Goal: Information Seeking & Learning: Find specific fact

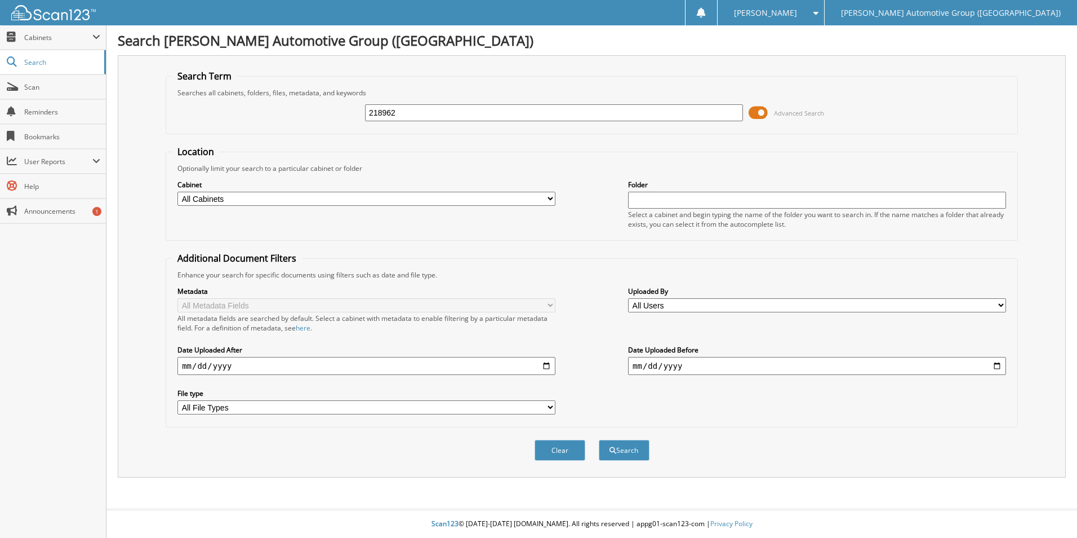
type input "218962"
click at [599, 439] on button "Search" at bounding box center [624, 449] width 51 height 21
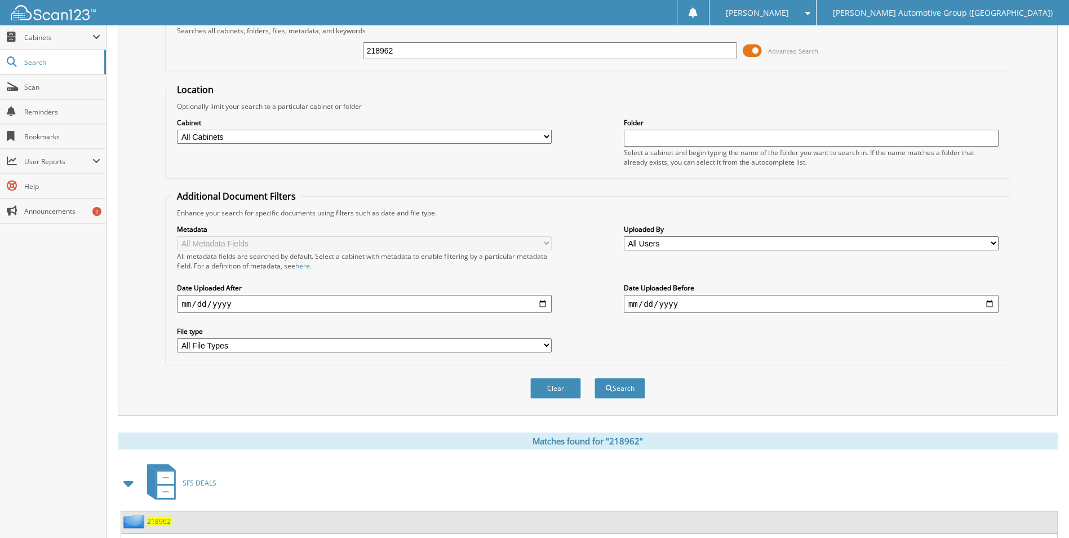
scroll to position [225, 0]
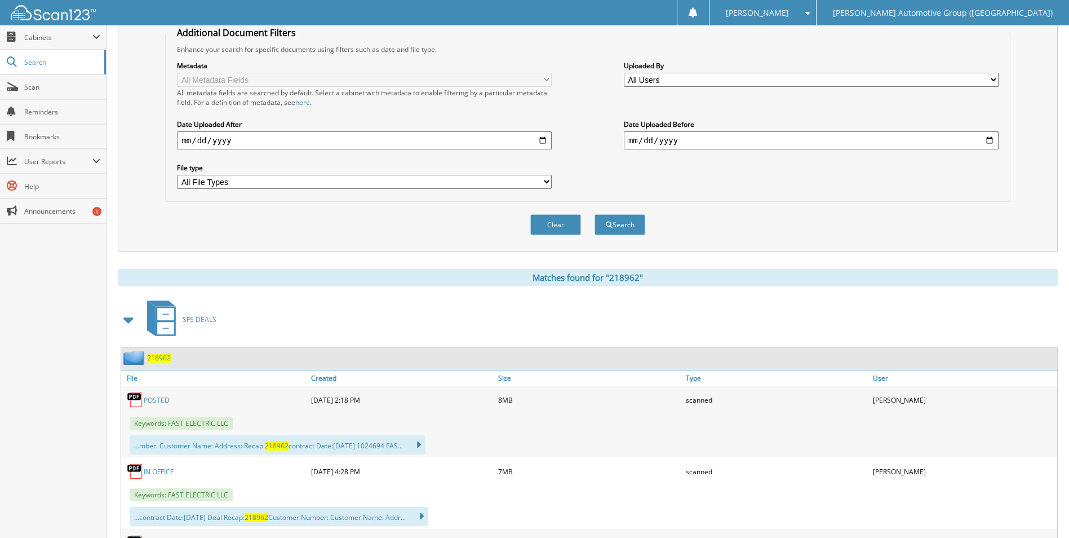
click at [153, 397] on link "POSTED" at bounding box center [157, 400] width 26 height 10
click at [155, 400] on link "POSTED" at bounding box center [157, 400] width 26 height 10
